Goal: Information Seeking & Learning: Find specific fact

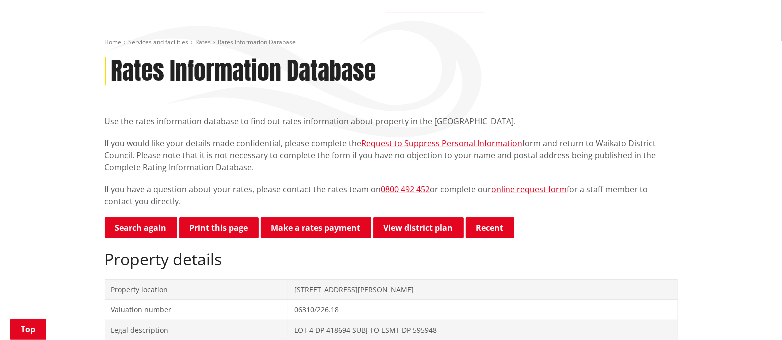
scroll to position [125, 0]
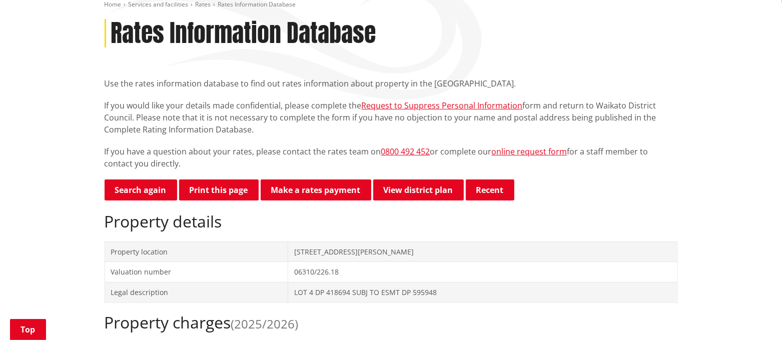
click at [136, 191] on link "Search again" at bounding box center [141, 190] width 73 height 21
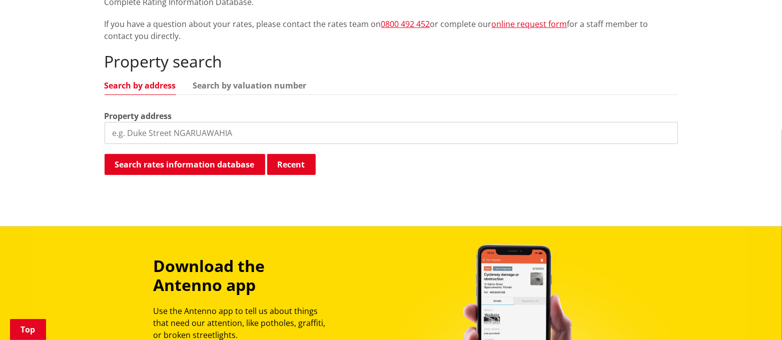
scroll to position [313, 0]
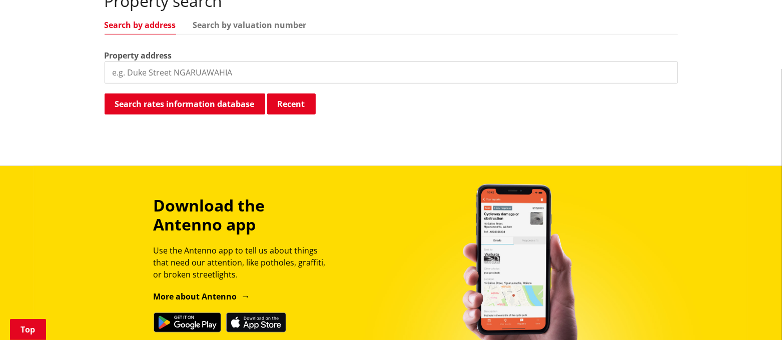
click at [180, 66] on input "search" at bounding box center [391, 73] width 573 height 22
type input "[STREET_ADDRESS][PERSON_NAME]"
